Goal: Task Accomplishment & Management: Complete application form

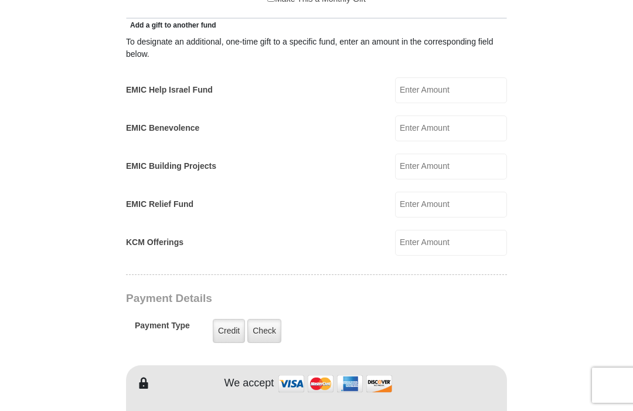
click at [572, 263] on form "[GEOGRAPHIC_DATA][DEMOGRAPHIC_DATA] Online Giving Because of gifts like yours, …" at bounding box center [316, 232] width 551 height 1683
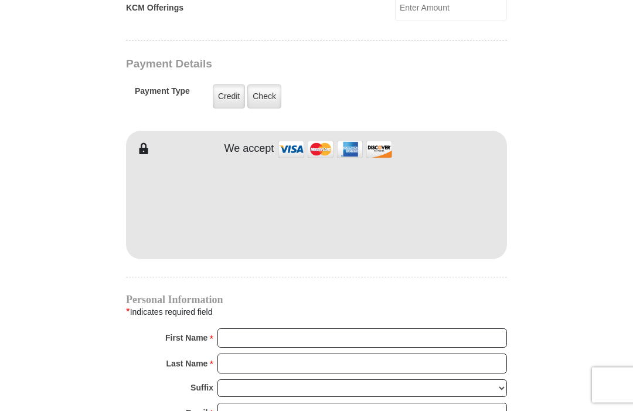
scroll to position [891, 0]
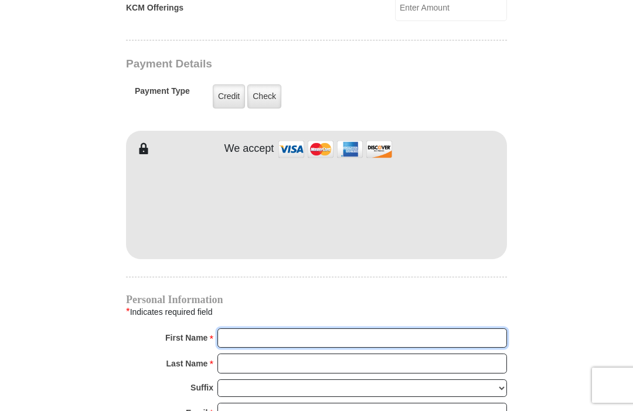
click at [243, 331] on input "First Name *" at bounding box center [361, 338] width 289 height 20
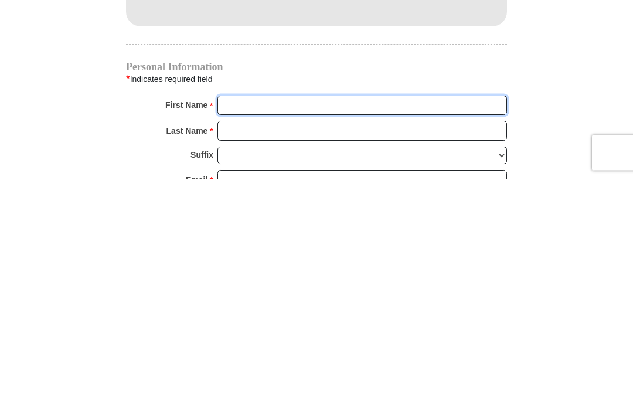
type input "[PERSON_NAME]"
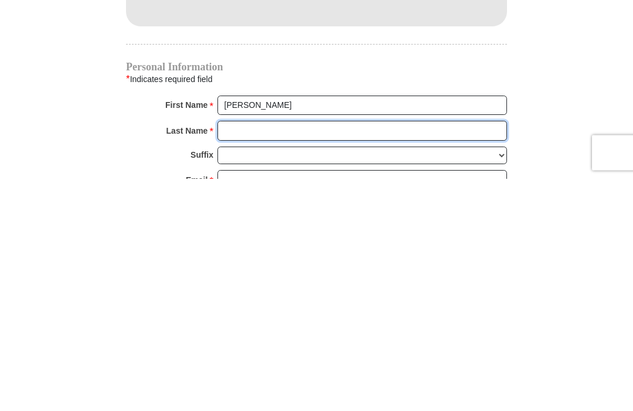
type input "[PERSON_NAME]"
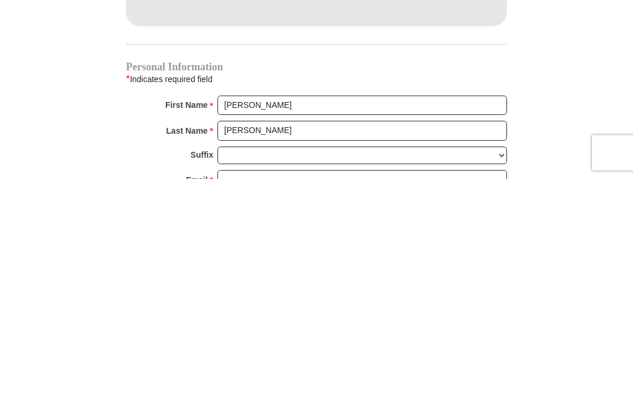
scroll to position [1123, 0]
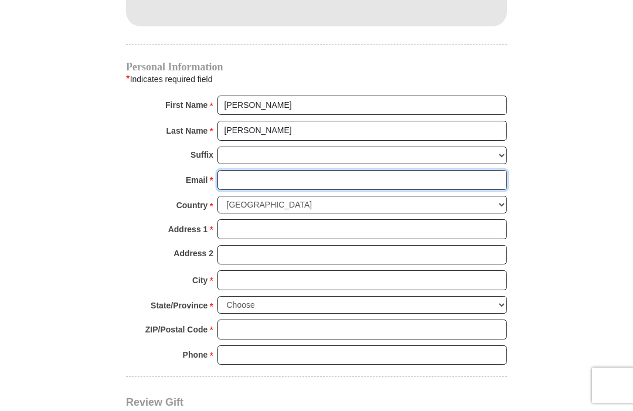
click at [234, 177] on input "Email *" at bounding box center [361, 180] width 289 height 20
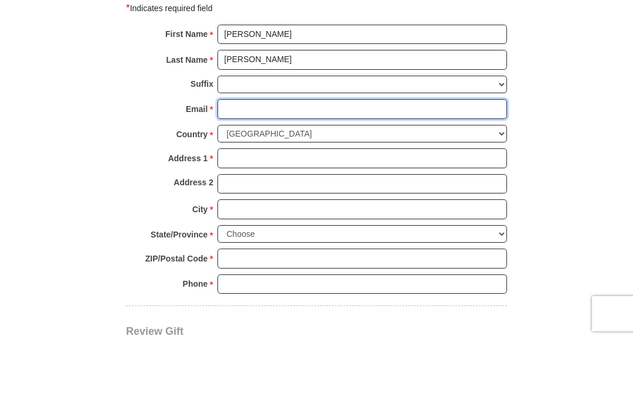
type input "[EMAIL_ADDRESS][DOMAIN_NAME]"
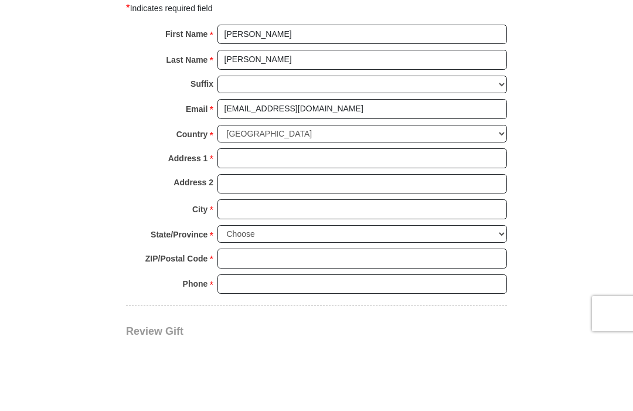
scroll to position [1195, 0]
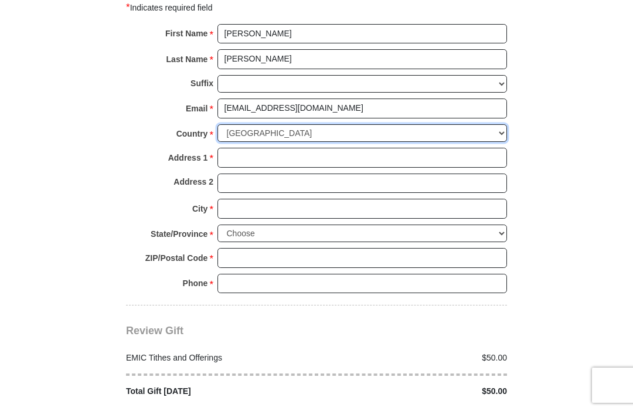
click at [253, 130] on select "[GEOGRAPHIC_DATA] [GEOGRAPHIC_DATA] [GEOGRAPHIC_DATA] [GEOGRAPHIC_DATA] [GEOGRA…" at bounding box center [361, 133] width 289 height 18
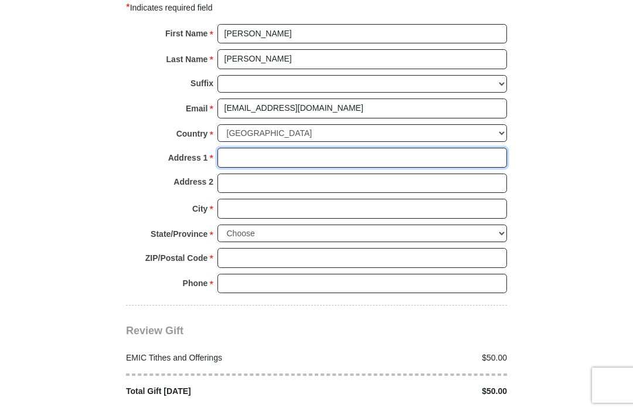
click at [231, 156] on input "Address 1 *" at bounding box center [361, 158] width 289 height 20
type input "[STREET_ADDRESS]"
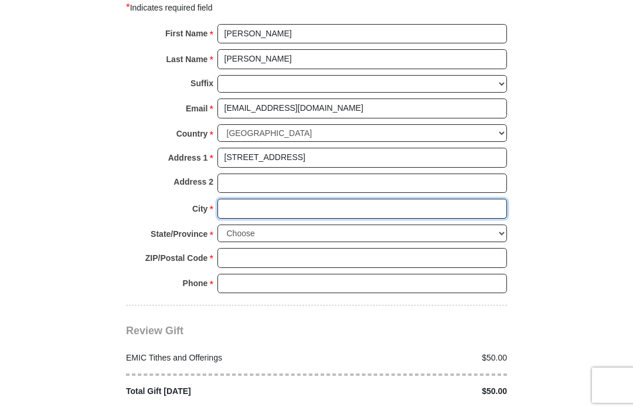
click at [241, 204] on input "City *" at bounding box center [361, 209] width 289 height 20
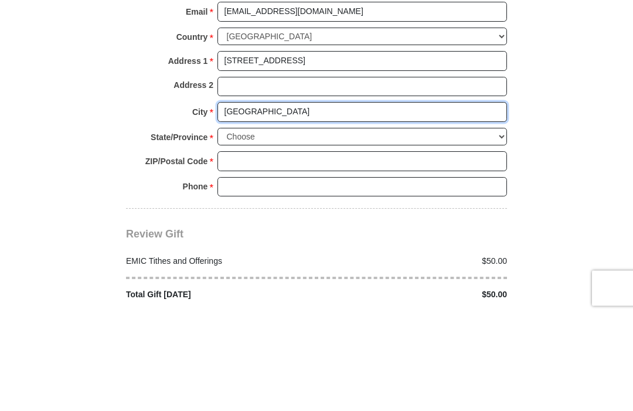
type input "[GEOGRAPHIC_DATA]"
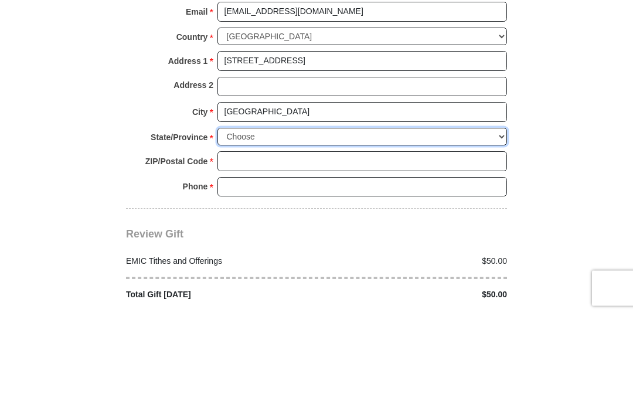
click at [241, 225] on select "Choose [US_STATE] [US_STATE] [US_STATE] [US_STATE] [US_STATE] Armed Forces Amer…" at bounding box center [361, 234] width 289 height 18
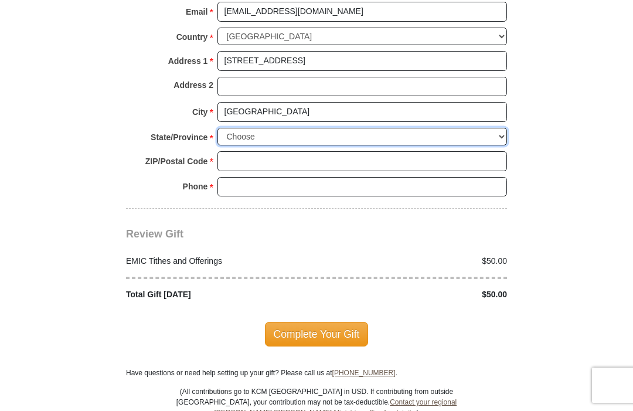
select select "IA"
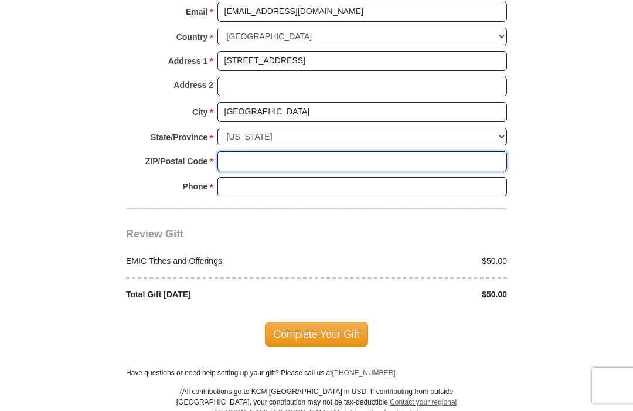
click at [243, 155] on input "ZIP/Postal Code *" at bounding box center [361, 161] width 289 height 20
type input "52404"
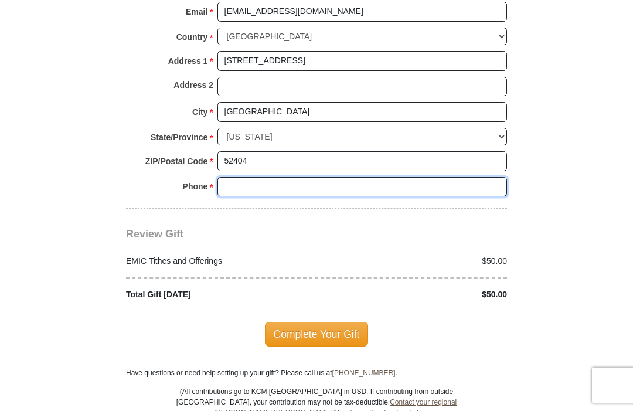
click at [246, 177] on input "Phone * *" at bounding box center [361, 187] width 289 height 20
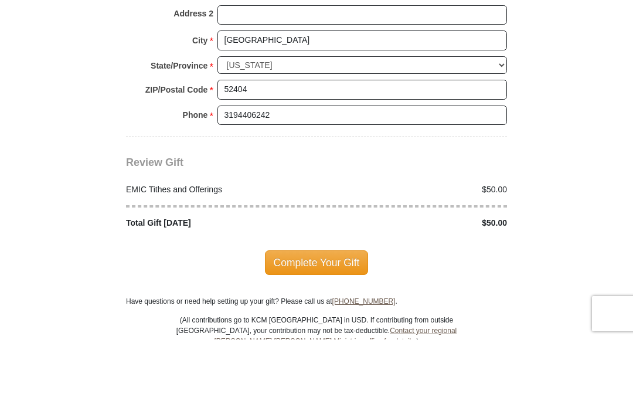
scroll to position [1363, 0]
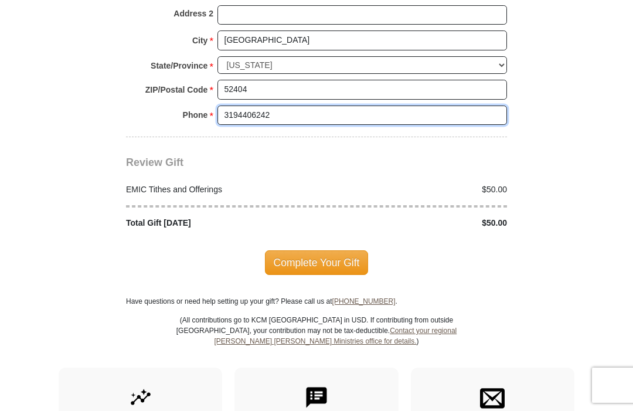
type input "3194406242"
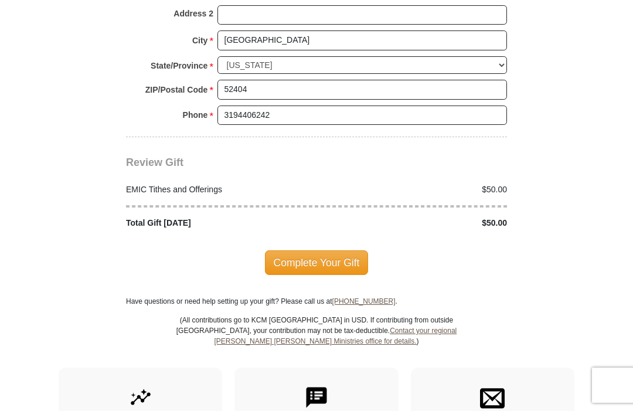
click at [332, 250] on span "Complete Your Gift" at bounding box center [317, 262] width 104 height 25
